Goal: Task Accomplishment & Management: Manage account settings

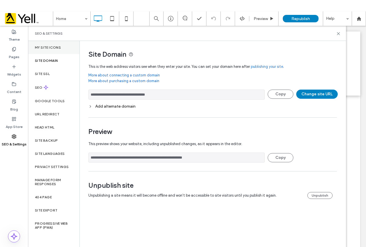
drag, startPoint x: 17, startPoint y: 52, endPoint x: 68, endPoint y: 53, distance: 51.8
click at [17, 52] on label "Pages" at bounding box center [14, 55] width 11 height 8
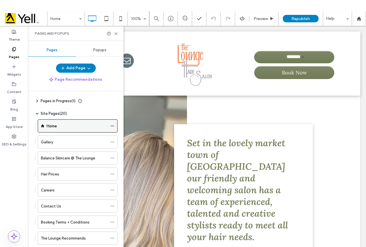
click at [111, 125] on icon at bounding box center [112, 126] width 4 height 4
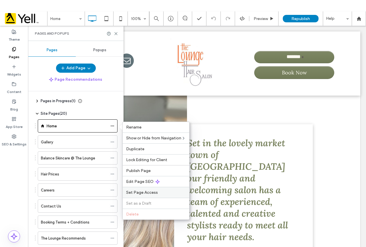
click at [146, 195] on div "Set Page Access" at bounding box center [156, 192] width 67 height 11
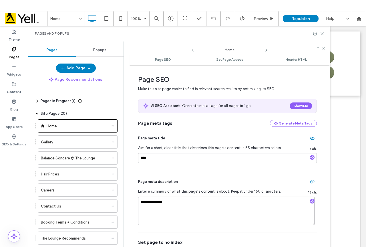
click at [187, 203] on textarea "**********" at bounding box center [226, 211] width 177 height 29
drag, startPoint x: 195, startPoint y: 207, endPoint x: 200, endPoint y: 208, distance: 5.2
click at [195, 208] on textarea "**********" at bounding box center [226, 211] width 177 height 29
click at [162, 157] on input "****" at bounding box center [227, 158] width 179 height 10
click at [225, 60] on span "Set Page Access" at bounding box center [229, 59] width 27 height 4
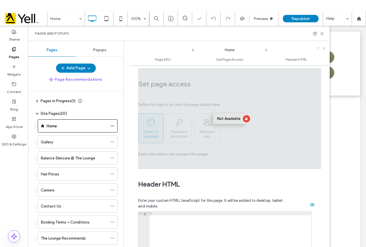
scroll to position [386, 0]
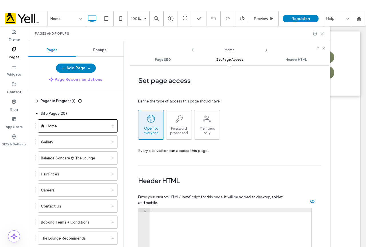
click at [324, 34] on icon at bounding box center [322, 33] width 4 height 4
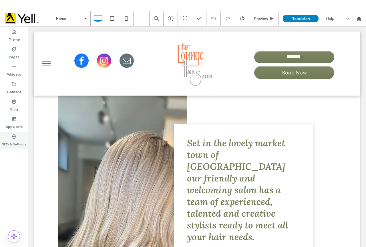
click at [22, 143] on label "SEO & Settings" at bounding box center [14, 143] width 25 height 8
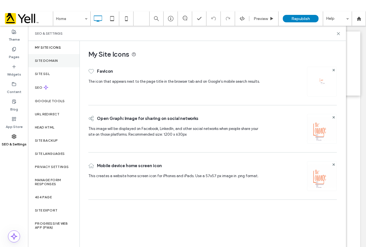
click at [50, 60] on label "Site Domain" at bounding box center [46, 61] width 23 height 4
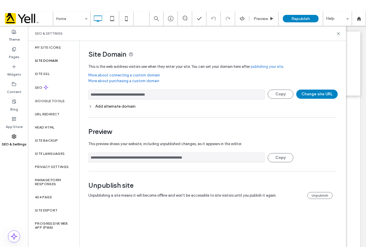
drag, startPoint x: 173, startPoint y: 97, endPoint x: 100, endPoint y: 95, distance: 73.0
click at [100, 95] on input "**********" at bounding box center [176, 95] width 177 height 10
click at [340, 35] on use at bounding box center [338, 33] width 3 height 3
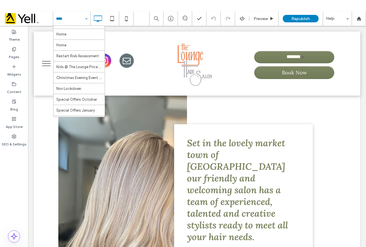
scroll to position [126, 0]
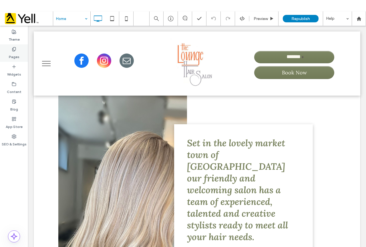
click at [8, 51] on div "Pages" at bounding box center [14, 52] width 28 height 17
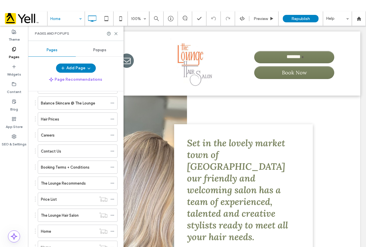
scroll to position [53, 0]
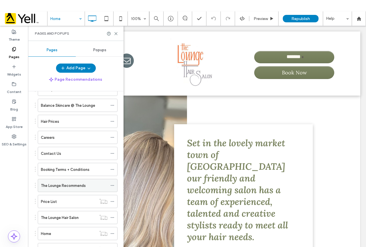
click at [66, 187] on label "The Lounge Recommends" at bounding box center [63, 186] width 45 height 10
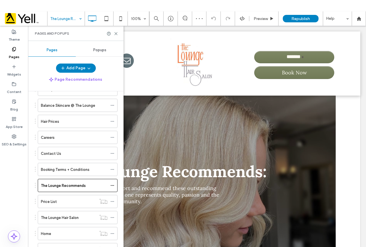
scroll to position [315, 0]
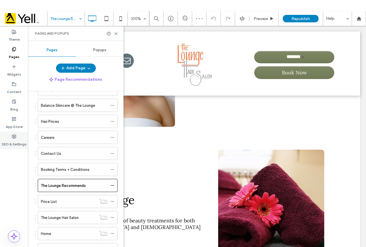
click at [14, 137] on icon at bounding box center [14, 136] width 5 height 5
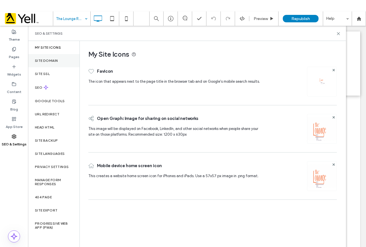
drag, startPoint x: 36, startPoint y: 57, endPoint x: 40, endPoint y: 61, distance: 5.3
click at [37, 57] on div "Site Domain" at bounding box center [53, 60] width 51 height 13
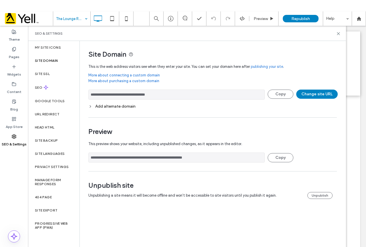
drag, startPoint x: 122, startPoint y: 97, endPoint x: 99, endPoint y: 97, distance: 23.2
click at [99, 97] on input "**********" at bounding box center [176, 95] width 177 height 10
click at [340, 33] on icon at bounding box center [338, 33] width 4 height 4
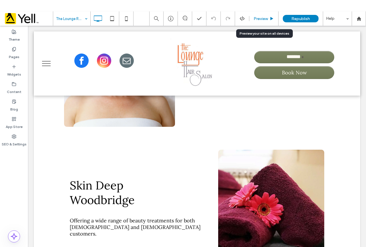
drag, startPoint x: 264, startPoint y: 17, endPoint x: 299, endPoint y: 40, distance: 41.5
click at [264, 17] on span "Preview" at bounding box center [261, 18] width 14 height 5
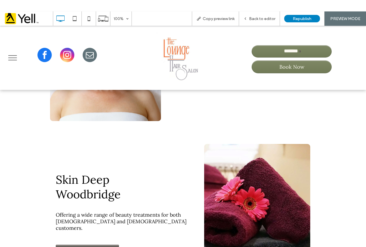
click at [11, 55] on span "menu" at bounding box center [12, 55] width 9 height 1
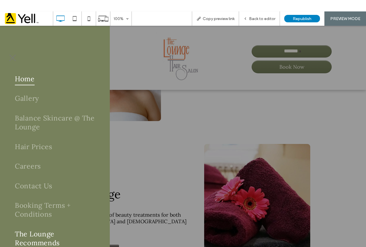
click at [25, 82] on span "Home" at bounding box center [25, 78] width 20 height 13
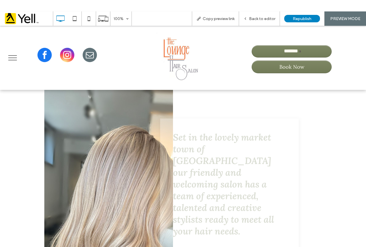
click at [13, 65] on button "menu" at bounding box center [12, 57] width 15 height 15
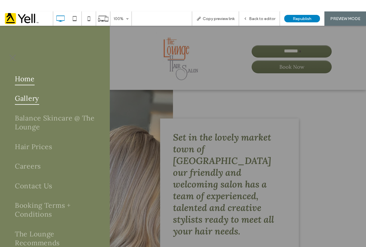
click at [31, 98] on span "Gallery" at bounding box center [27, 98] width 24 height 13
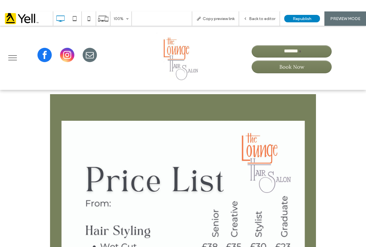
click at [10, 58] on button "menu" at bounding box center [12, 57] width 15 height 15
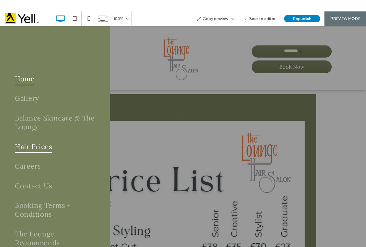
click at [25, 80] on span "Home" at bounding box center [25, 78] width 20 height 13
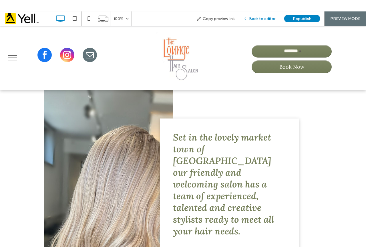
click at [256, 20] on span "Back to editor" at bounding box center [262, 18] width 26 height 5
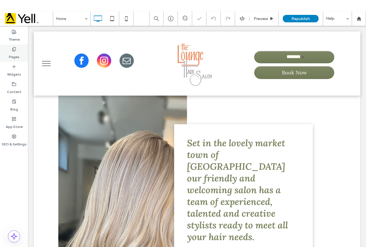
click at [19, 50] on div "Pages" at bounding box center [14, 52] width 28 height 17
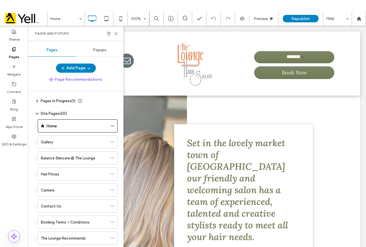
click at [56, 140] on div "Gallery" at bounding box center [74, 142] width 67 height 6
click at [115, 35] on use at bounding box center [116, 33] width 3 height 3
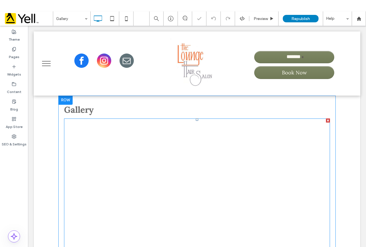
scroll to position [86, 0]
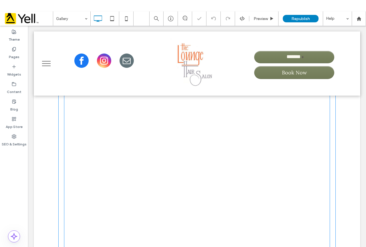
click at [185, 156] on link at bounding box center [179, 143] width 36 height 40
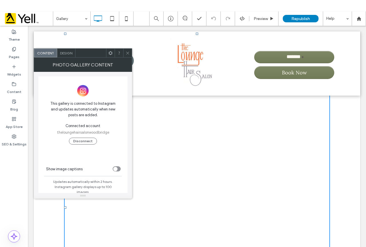
click at [128, 53] on use at bounding box center [127, 52] width 3 height 3
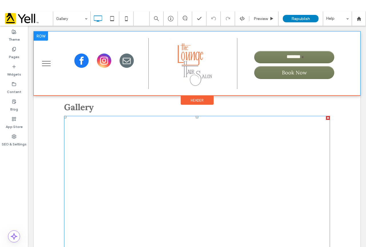
scroll to position [0, 0]
